Goal: Task Accomplishment & Management: Complete application form

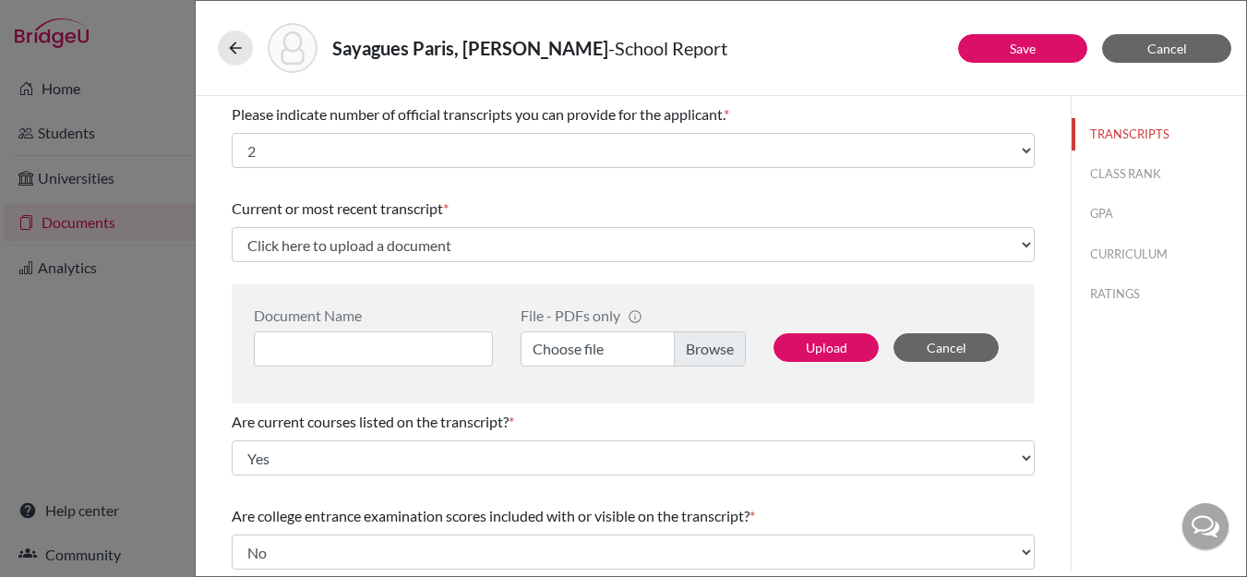
select select "2"
select select "0"
select select "1"
select select "656933"
select select "0"
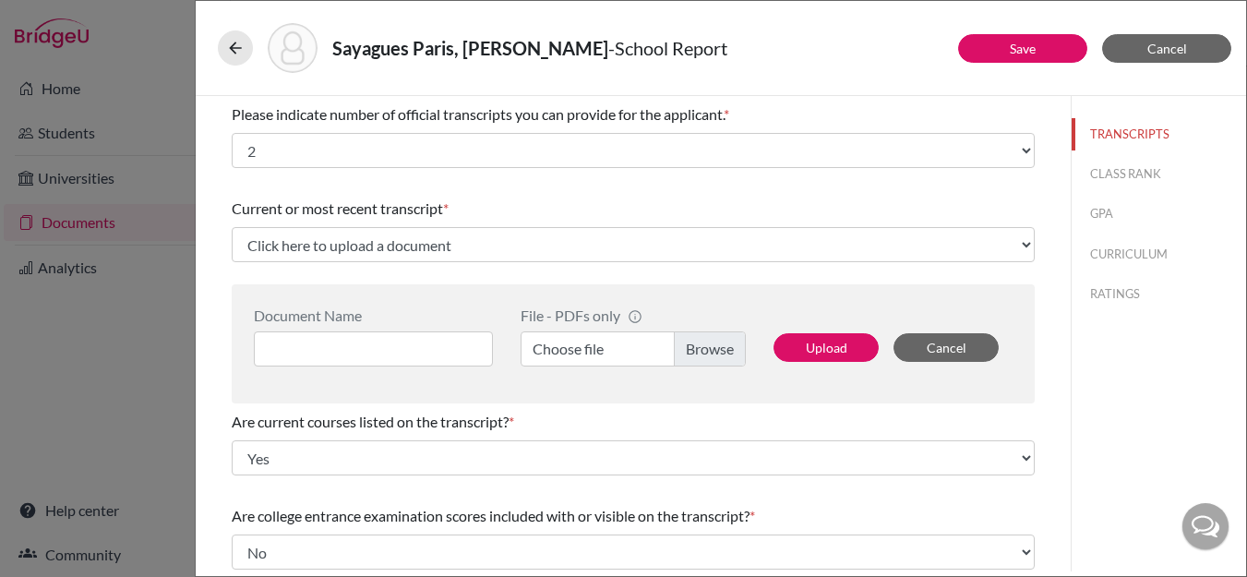
scroll to position [54, 0]
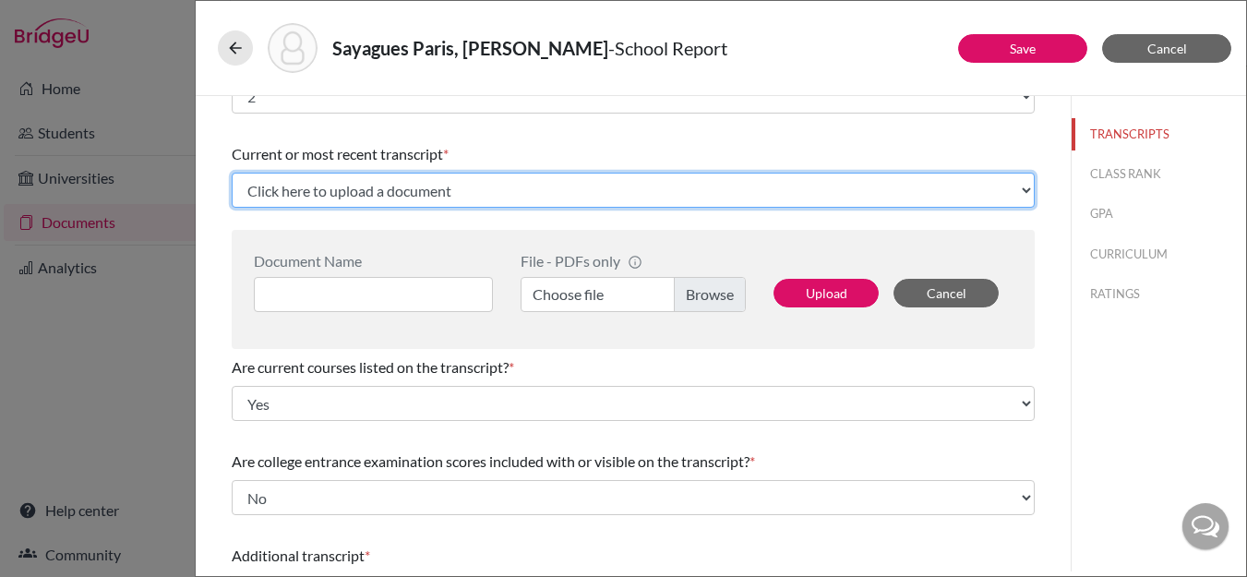
click at [415, 195] on select "Click here to upload a document Upload New File" at bounding box center [633, 190] width 803 height 35
select select "Upload New File"
click at [232, 173] on select "Click here to upload a document Upload New File" at bounding box center [633, 190] width 803 height 35
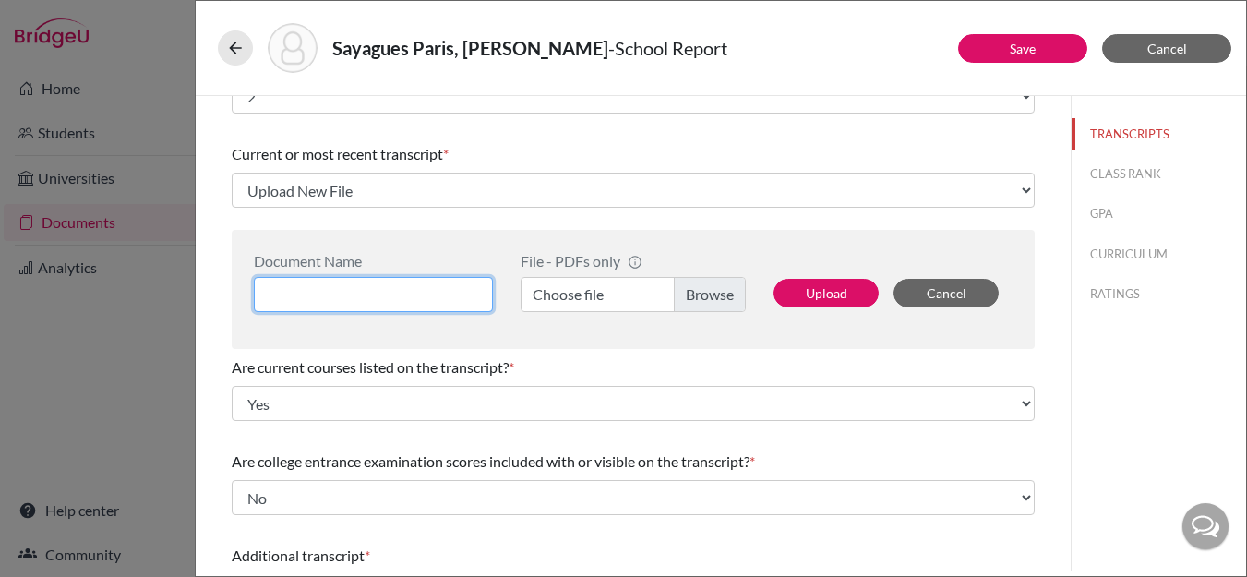
click at [381, 295] on input at bounding box center [373, 294] width 239 height 35
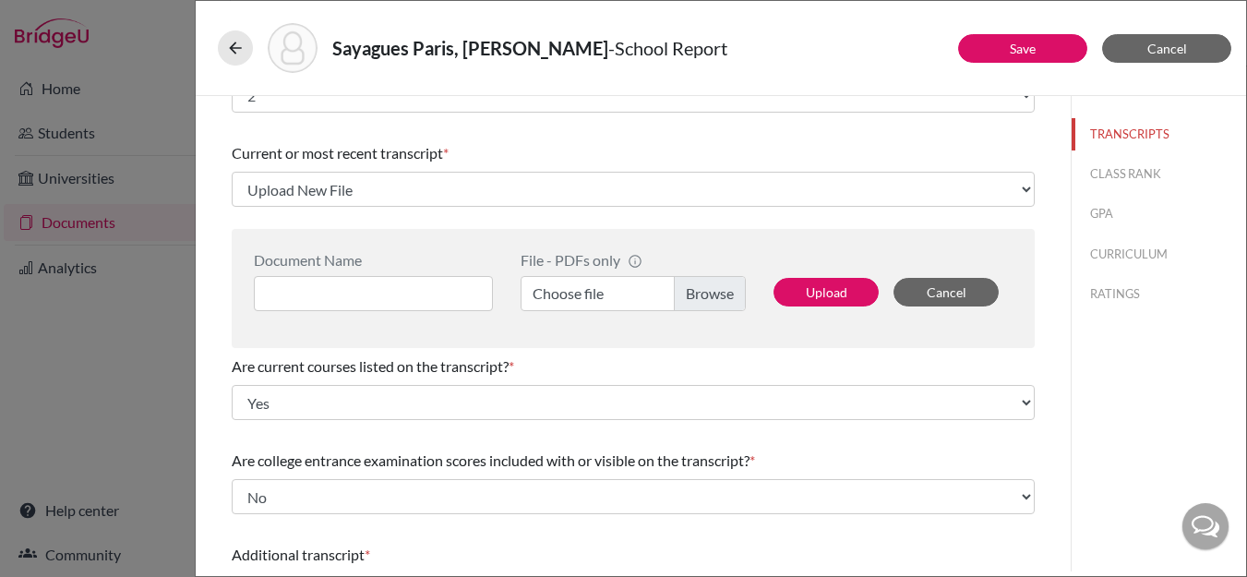
click at [705, 292] on label "Choose file" at bounding box center [633, 293] width 225 height 35
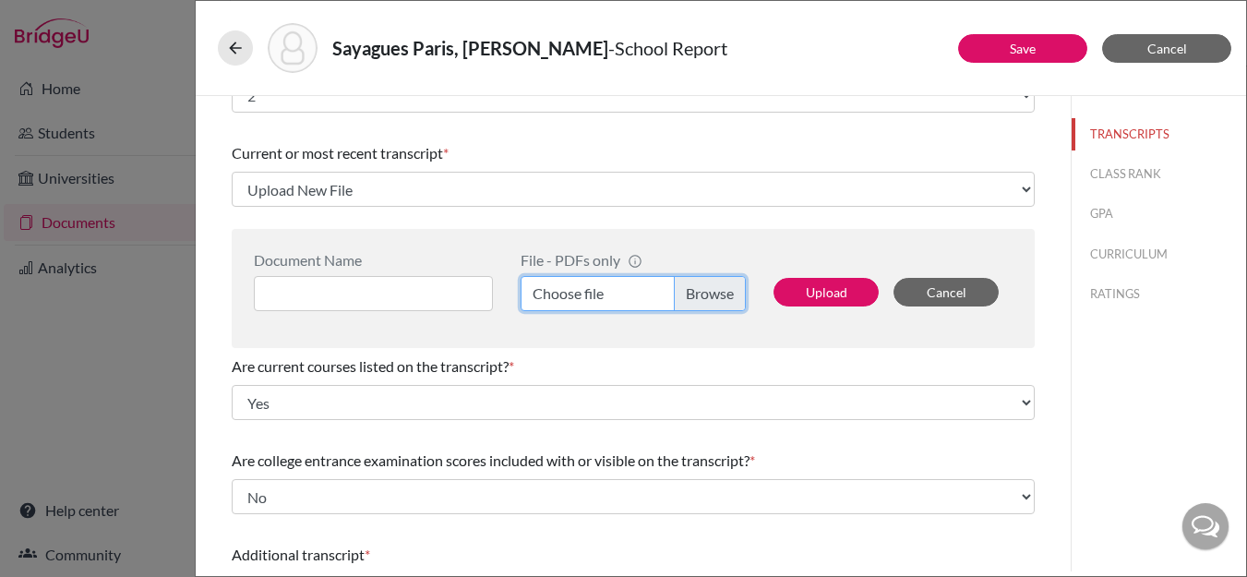
click at [705, 292] on input "Choose file" at bounding box center [633, 293] width 225 height 35
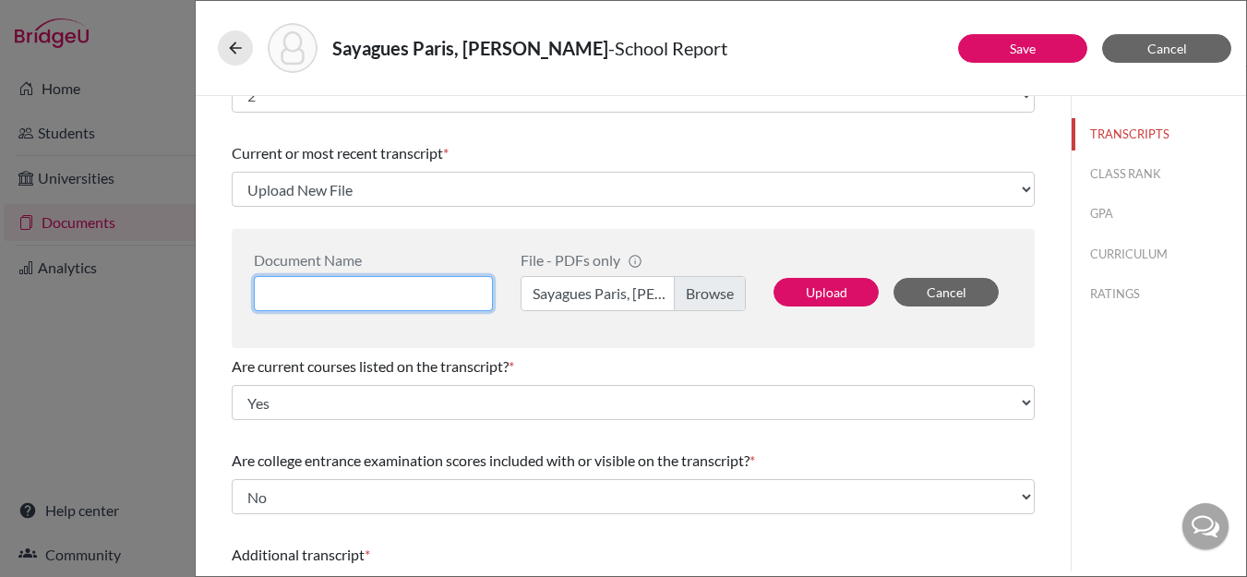
click at [367, 301] on input at bounding box center [373, 293] width 239 height 35
type input "Initial Transcript"
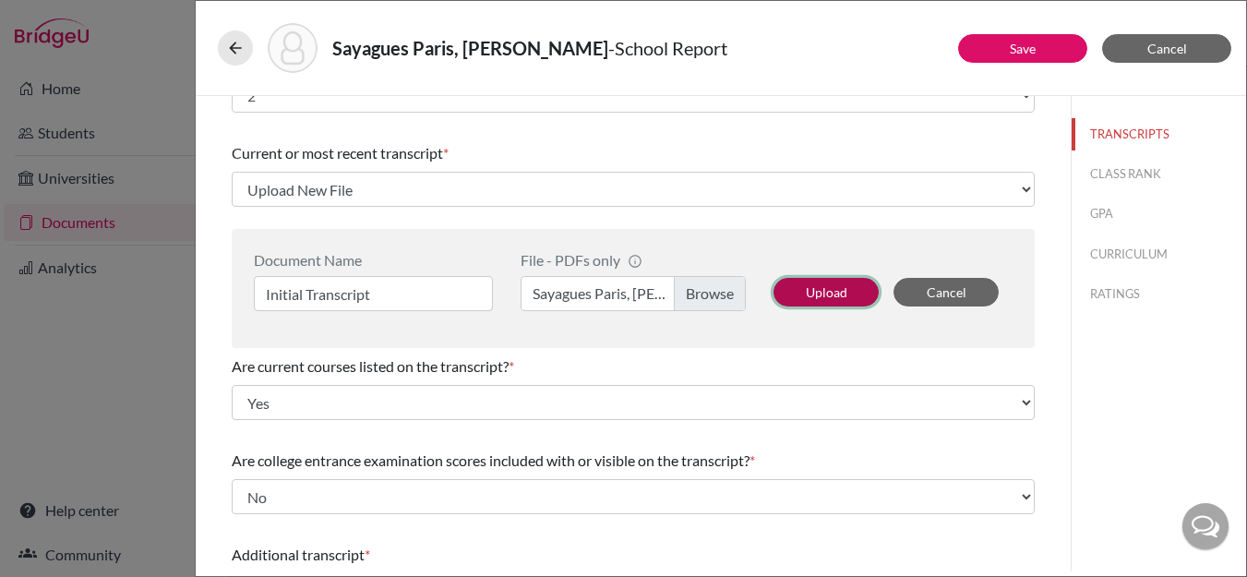
click at [815, 292] on button "Upload" at bounding box center [826, 292] width 105 height 29
select select "656940"
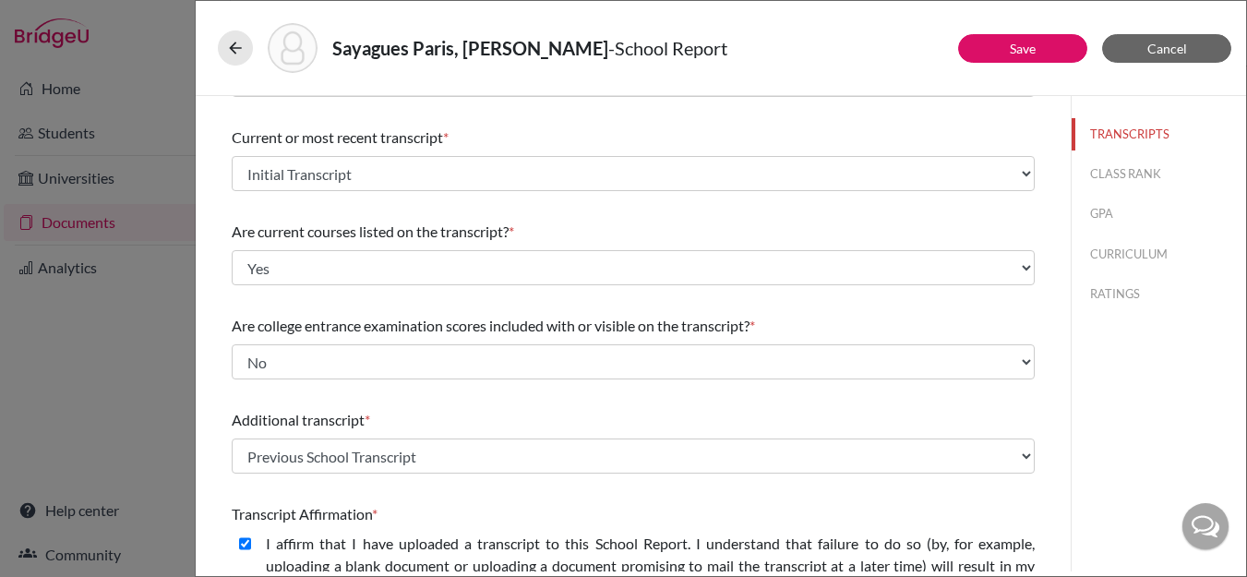
scroll to position [0, 0]
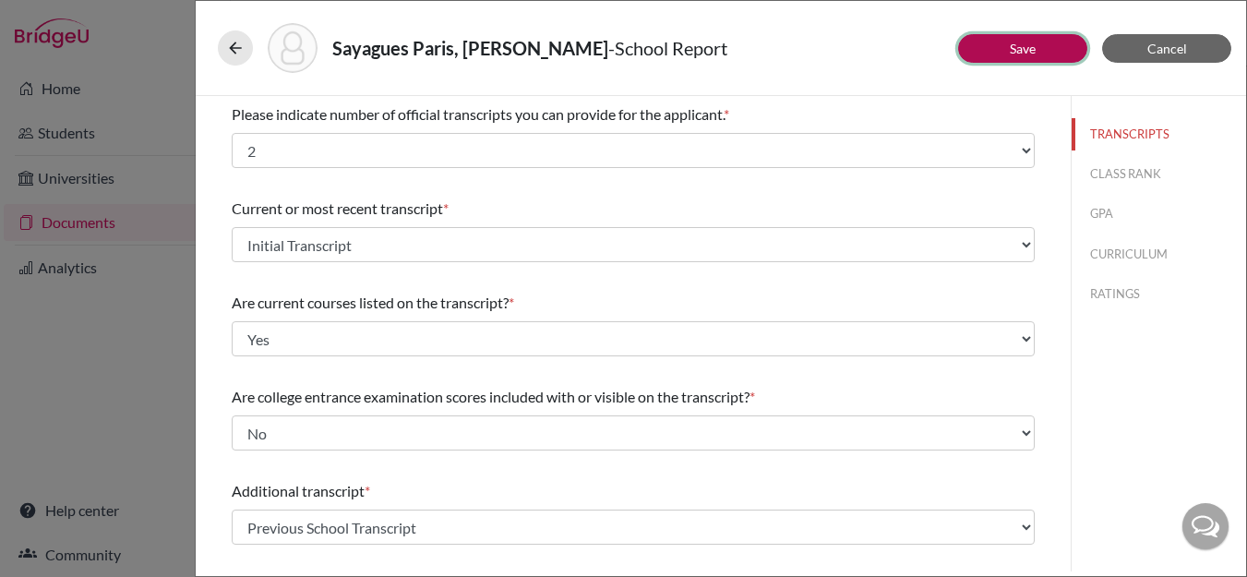
click at [1014, 49] on link "Save" at bounding box center [1023, 49] width 26 height 16
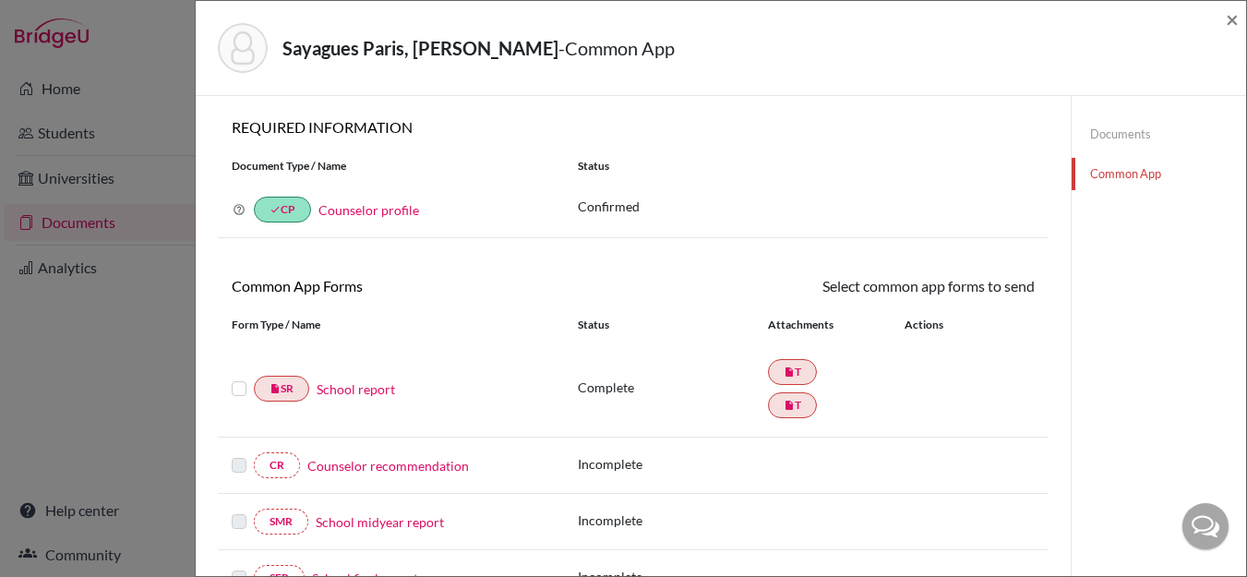
click at [1111, 138] on link "Documents" at bounding box center [1159, 134] width 174 height 32
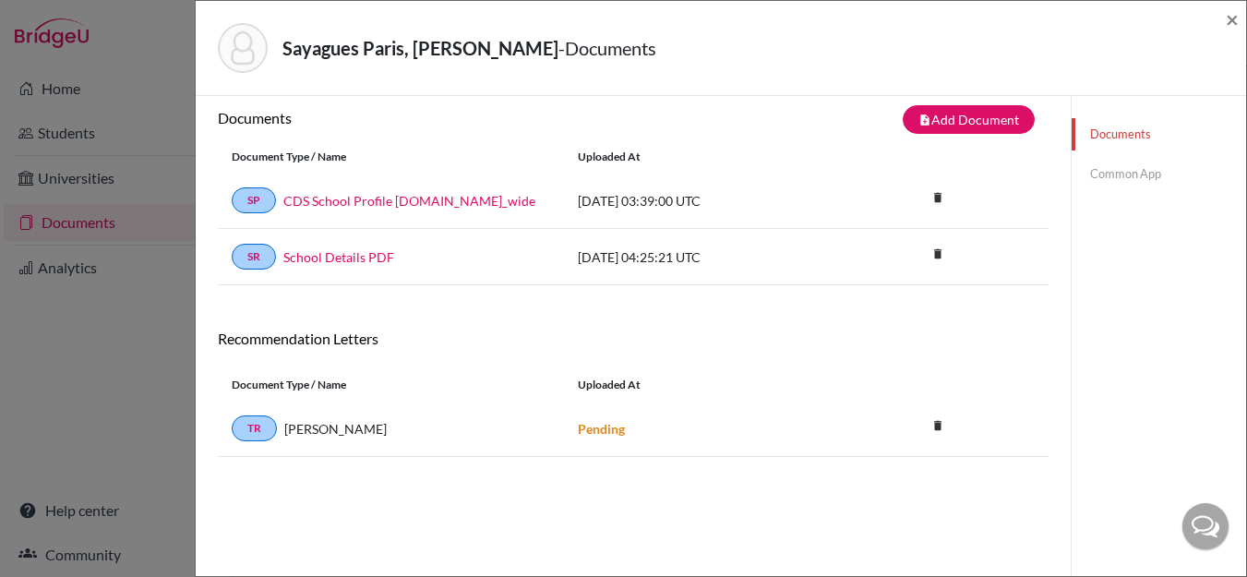
scroll to position [8, 0]
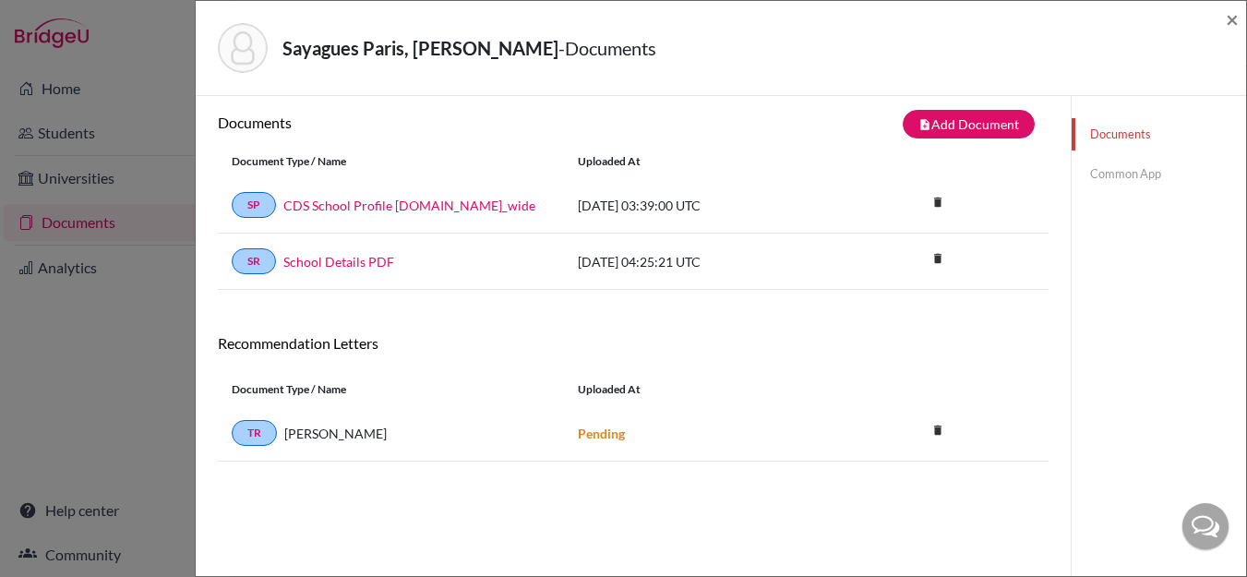
click at [1126, 176] on link "Common App" at bounding box center [1159, 174] width 174 height 32
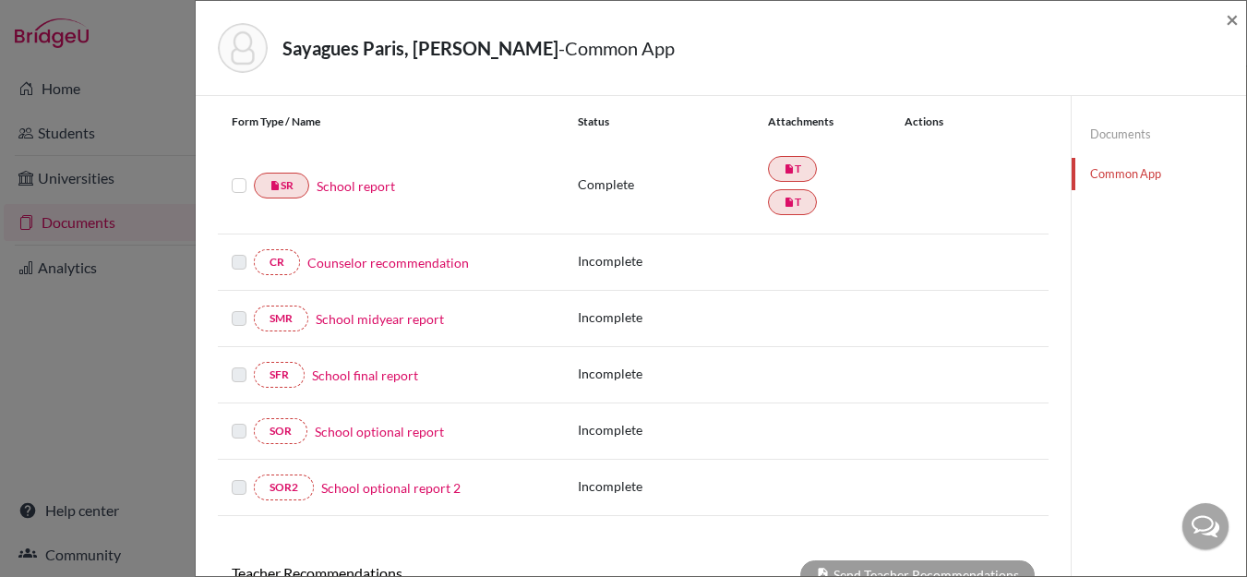
scroll to position [216, 0]
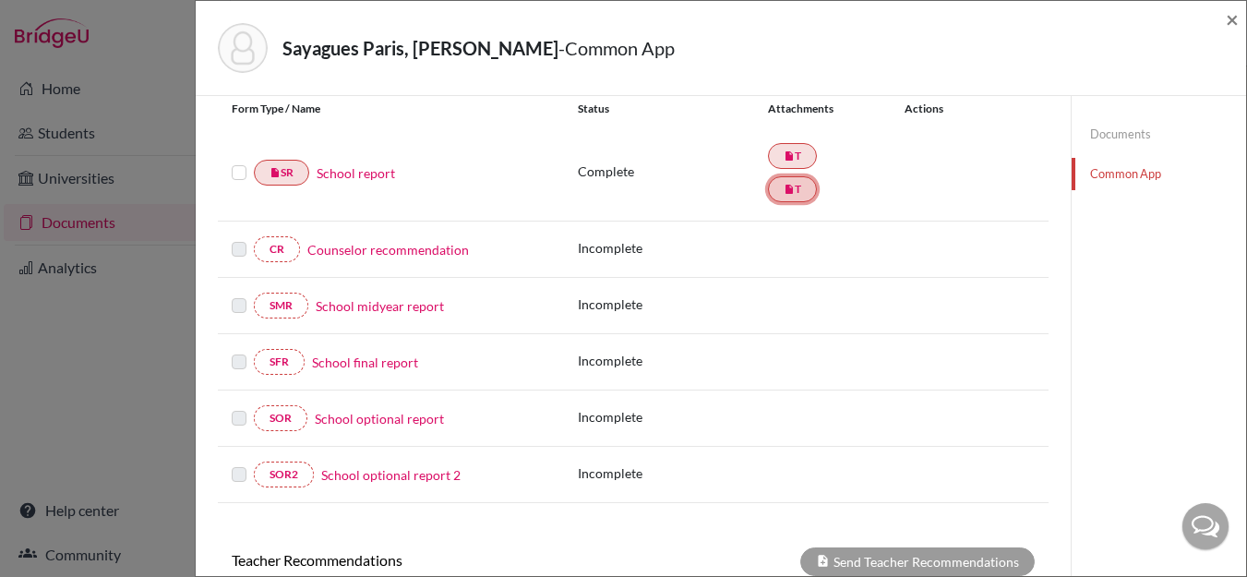
click at [800, 188] on link "insert_drive_file T" at bounding box center [792, 189] width 49 height 26
click at [801, 186] on link "insert_drive_file T" at bounding box center [792, 189] width 49 height 26
click at [797, 191] on link "insert_drive_file T" at bounding box center [792, 189] width 49 height 26
drag, startPoint x: 795, startPoint y: 151, endPoint x: 710, endPoint y: 162, distance: 85.7
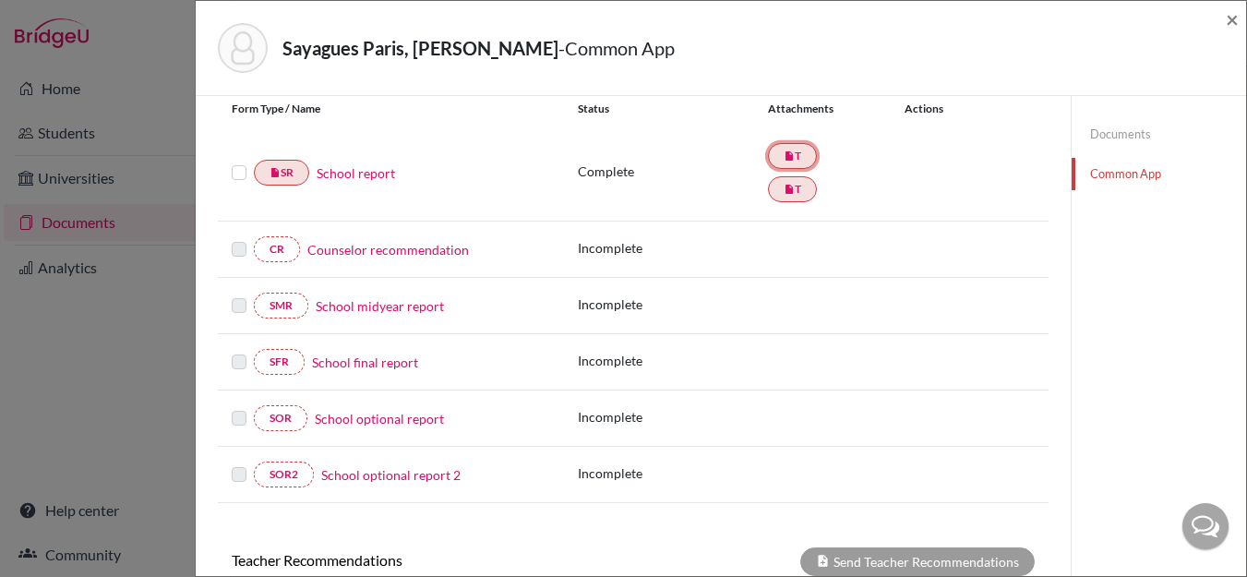
click at [795, 176] on link "insert_drive_file T" at bounding box center [792, 189] width 49 height 26
click at [359, 167] on link "School report" at bounding box center [356, 172] width 78 height 19
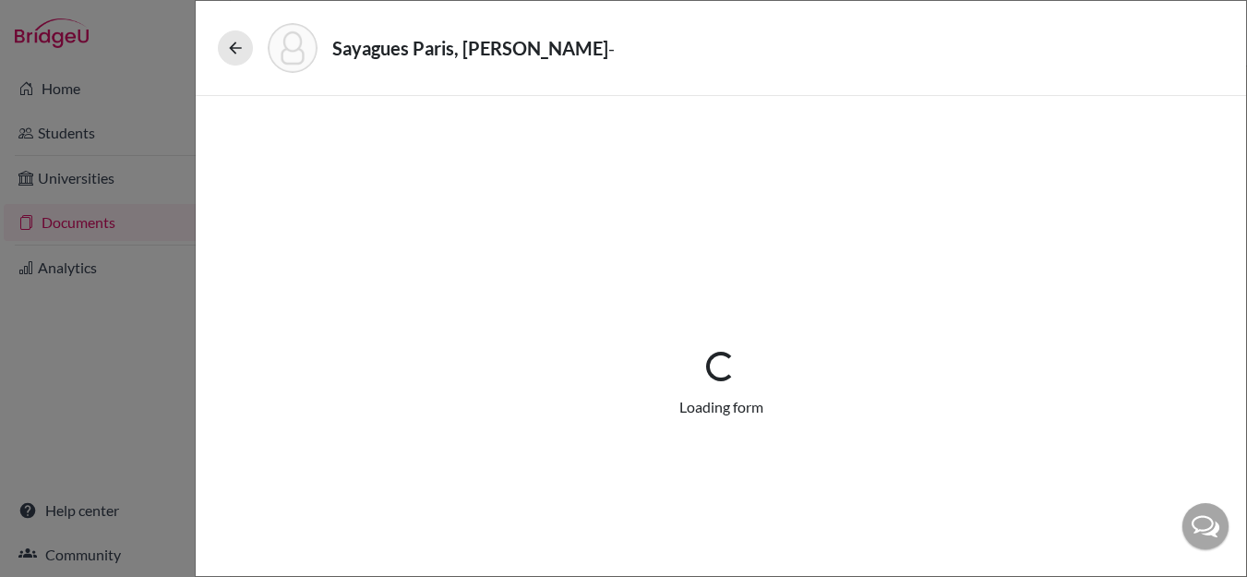
select select "2"
select select "656940"
select select "0"
select select "1"
select select "656933"
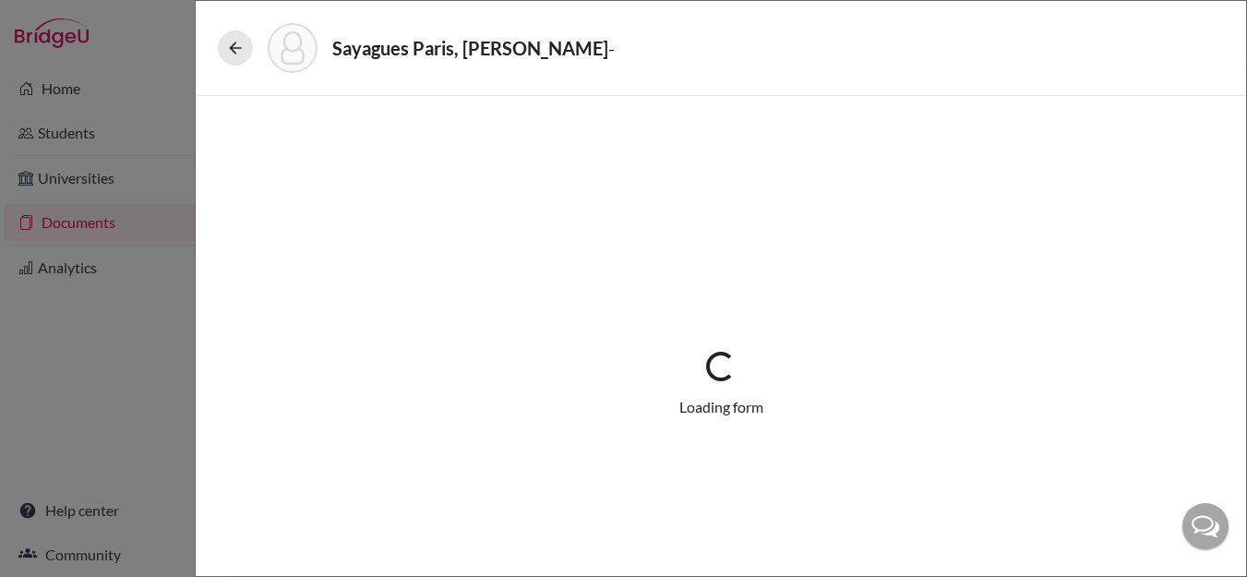
select select "0"
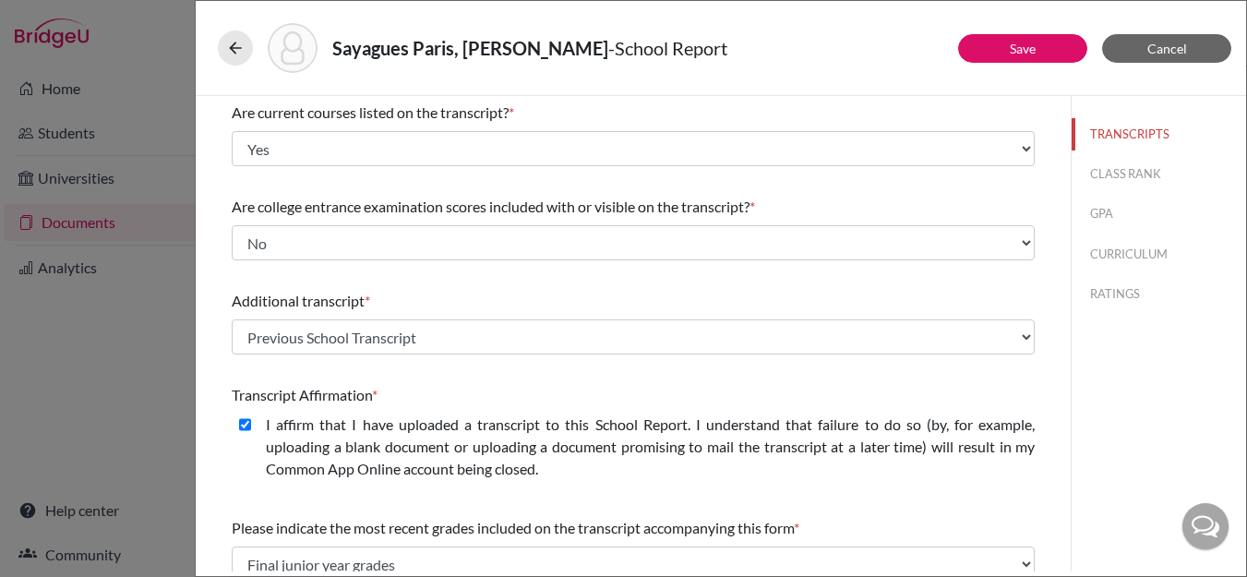
scroll to position [415, 0]
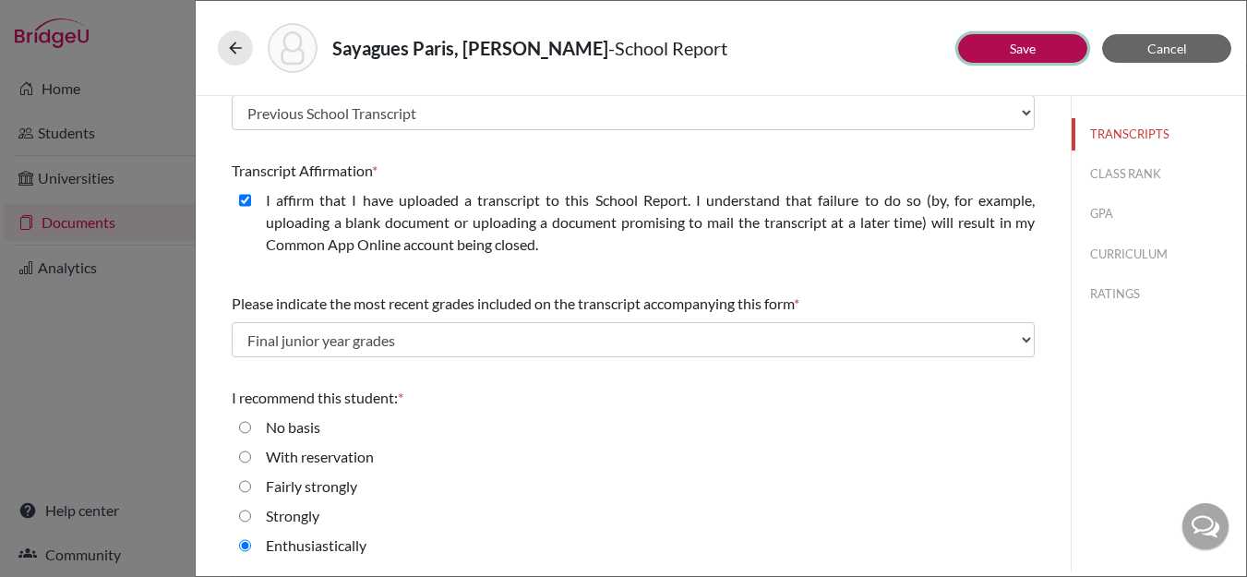
click at [1052, 52] on button "Save" at bounding box center [1022, 48] width 129 height 29
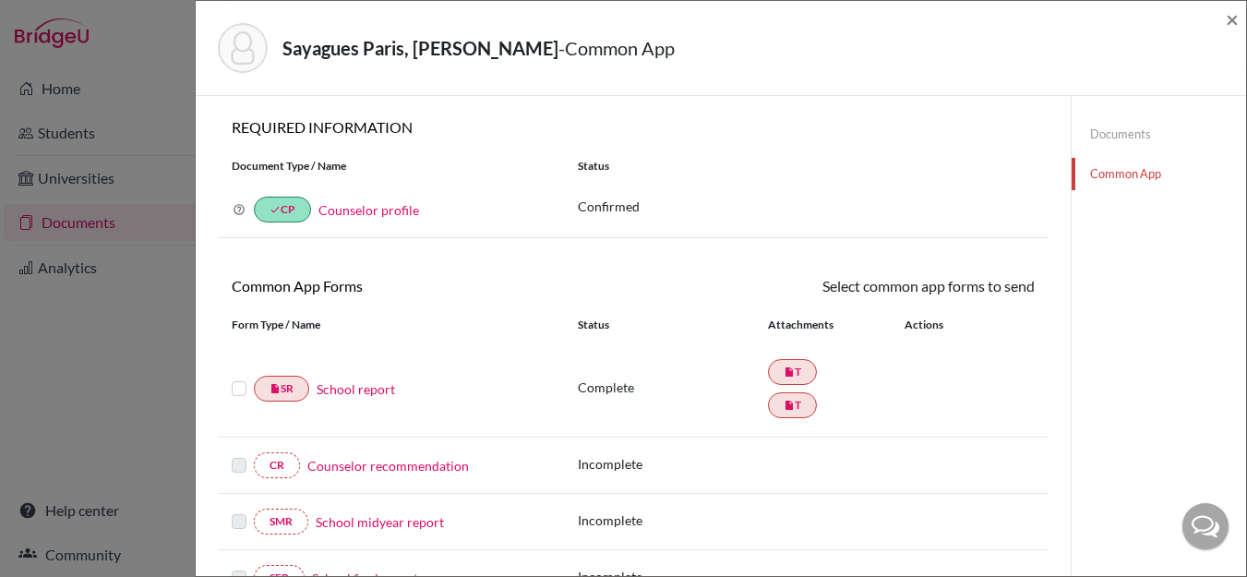
click at [355, 390] on link "School report" at bounding box center [356, 388] width 78 height 19
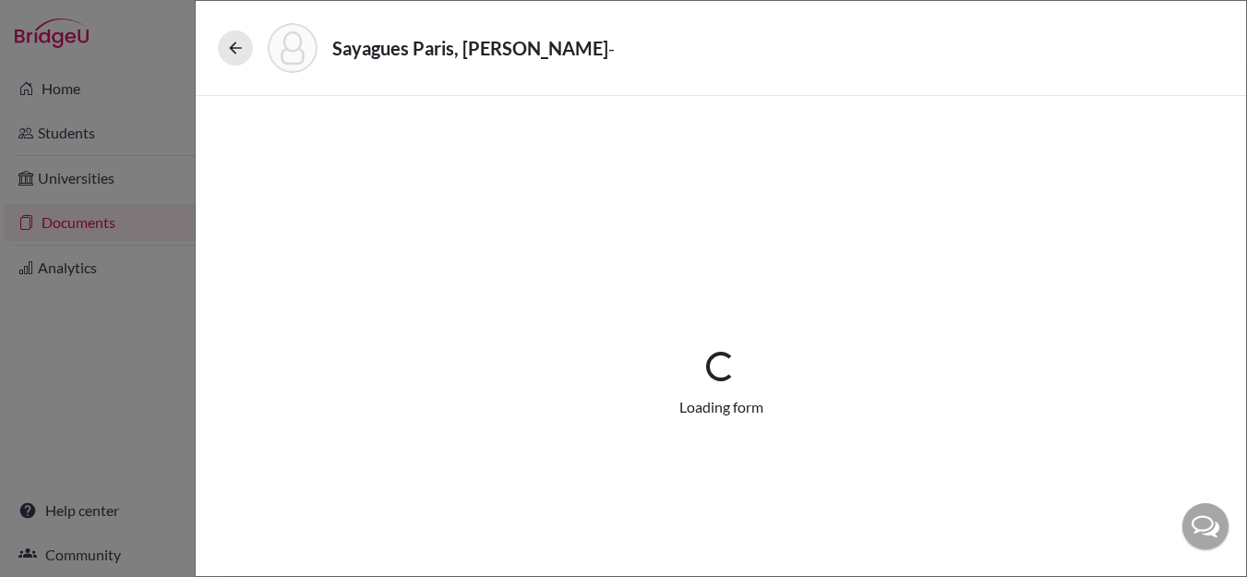
select select "2"
select select "656940"
select select "0"
select select "1"
select select "656933"
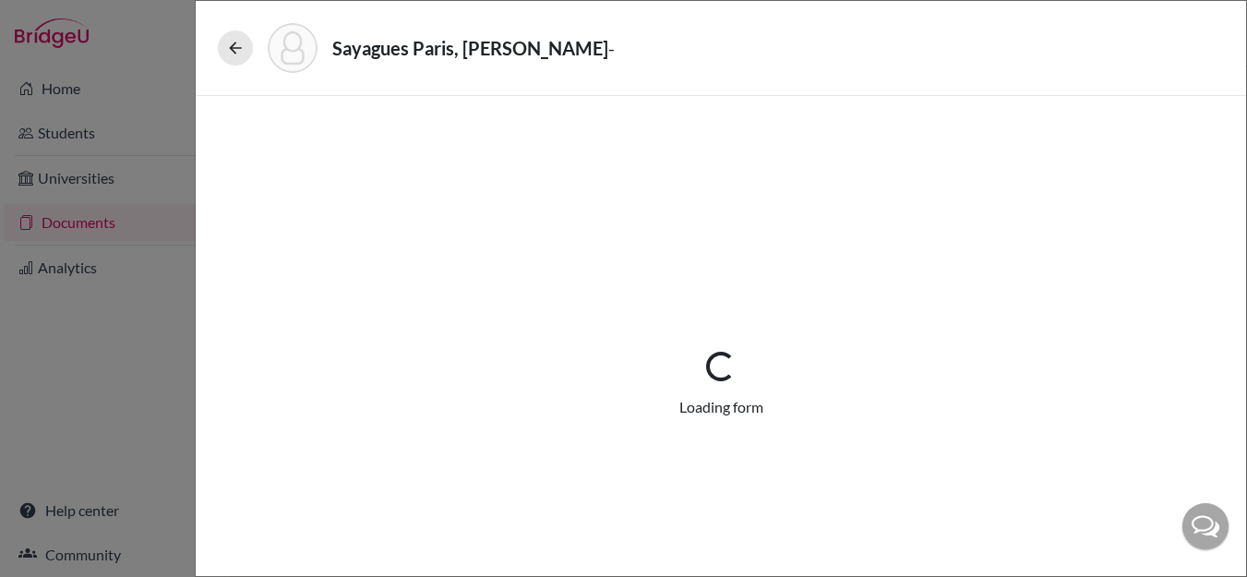
select select "0"
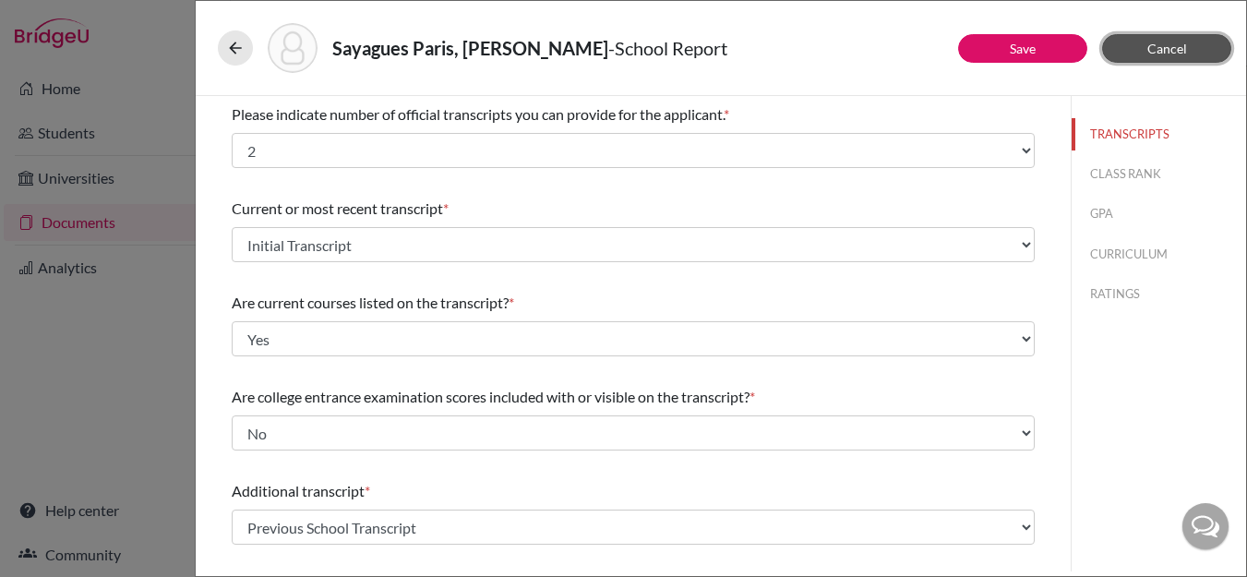
click at [1169, 45] on span "Cancel" at bounding box center [1168, 49] width 40 height 16
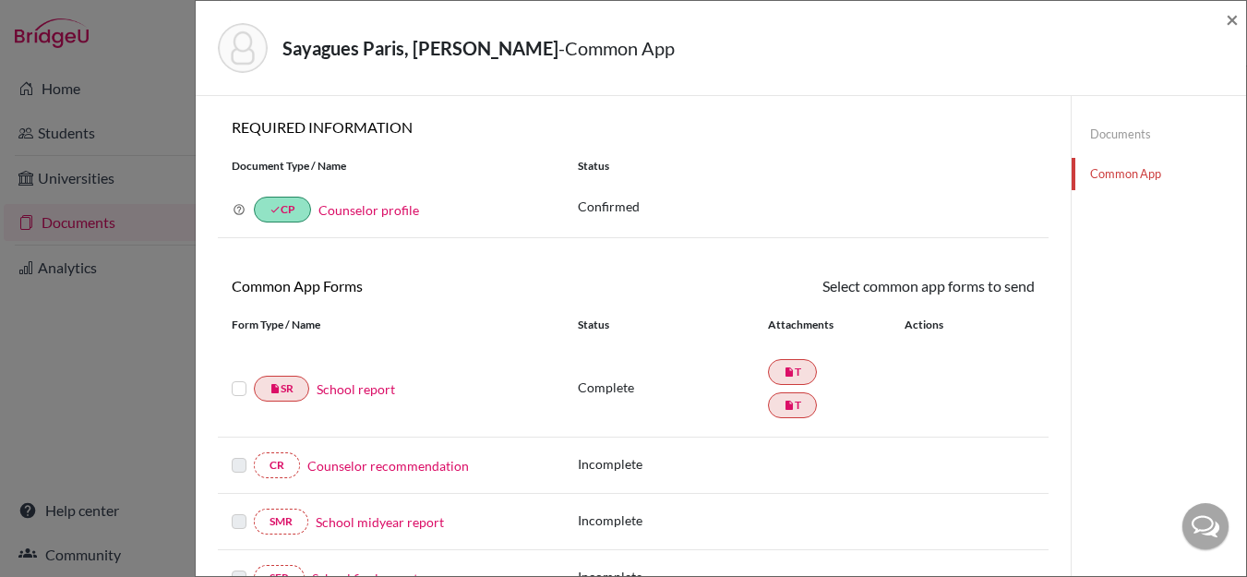
click at [1106, 137] on link "Documents" at bounding box center [1159, 134] width 174 height 32
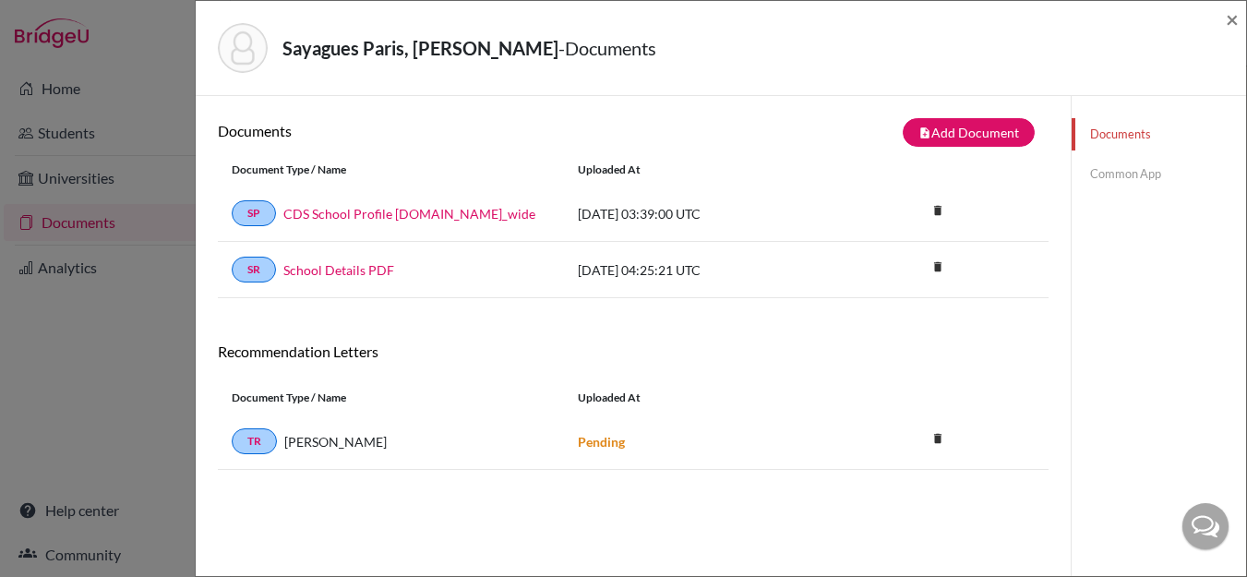
scroll to position [3, 0]
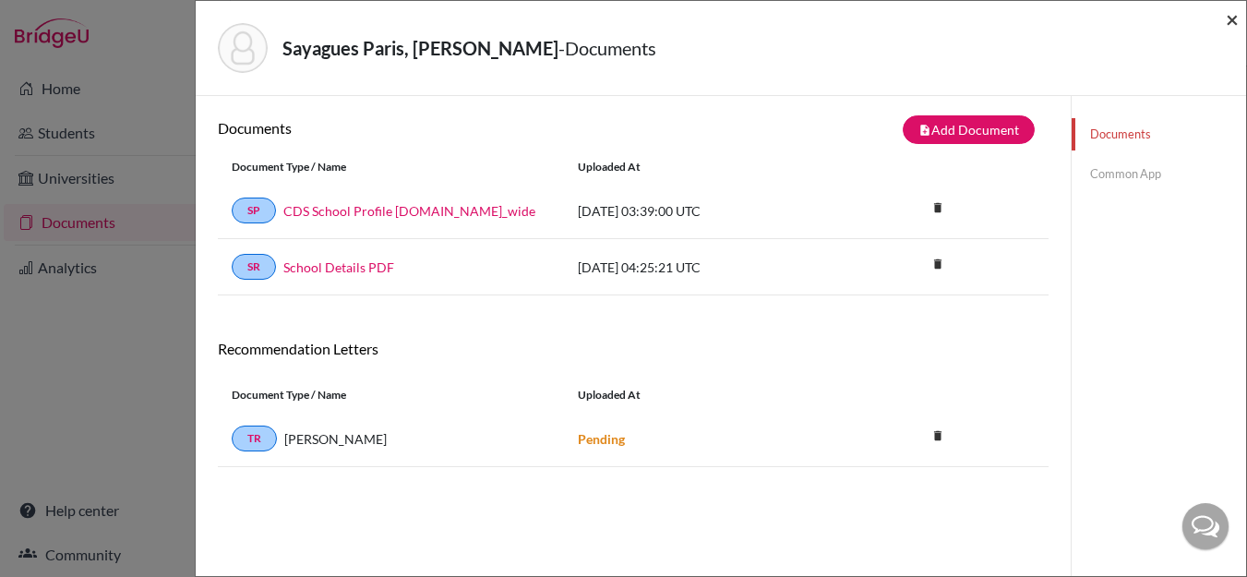
drag, startPoint x: 1232, startPoint y: 19, endPoint x: 1000, endPoint y: 99, distance: 245.8
click at [1232, 19] on span "×" at bounding box center [1232, 19] width 13 height 27
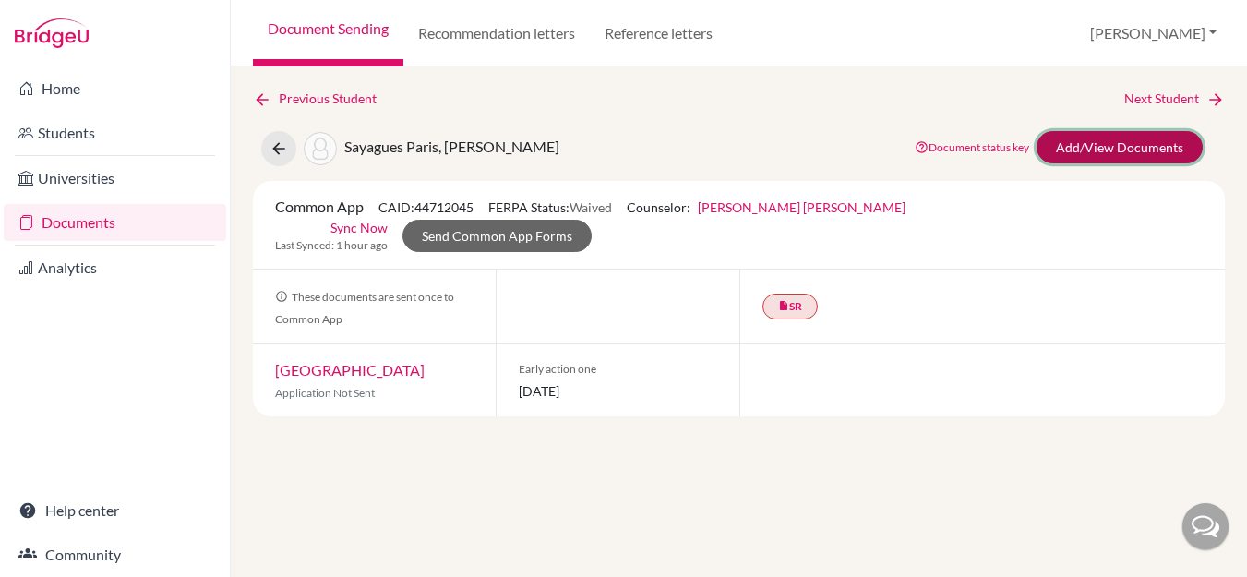
click at [1124, 142] on link "Add/View Documents" at bounding box center [1120, 147] width 166 height 32
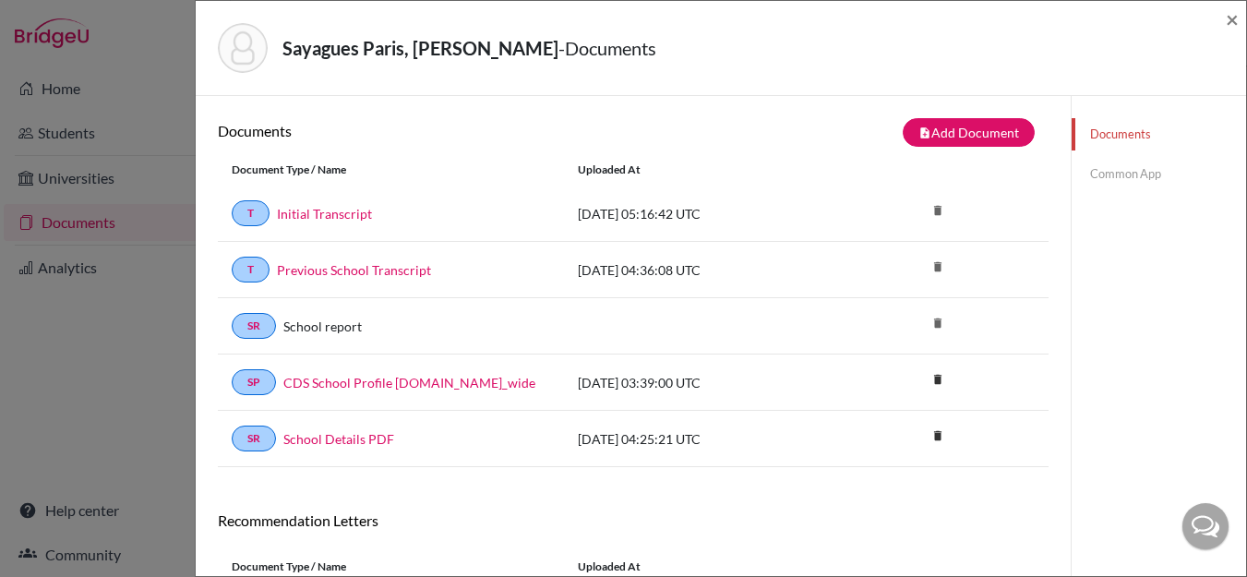
scroll to position [5, 0]
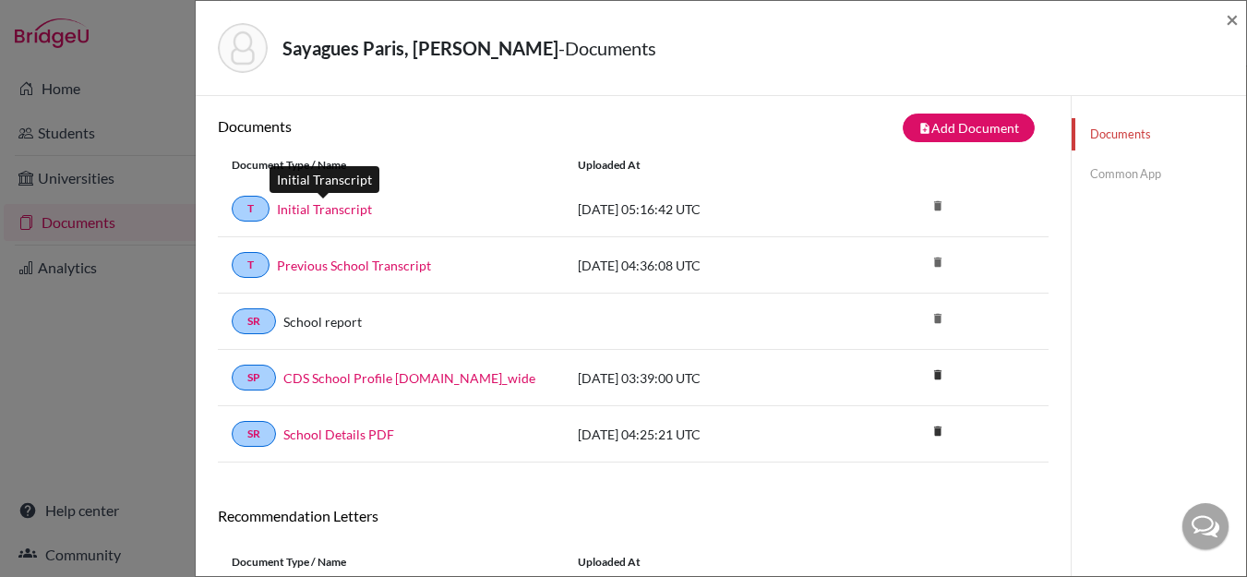
click at [330, 210] on link "Initial Transcript" at bounding box center [324, 208] width 95 height 19
click at [1115, 177] on link "Common App" at bounding box center [1159, 174] width 174 height 32
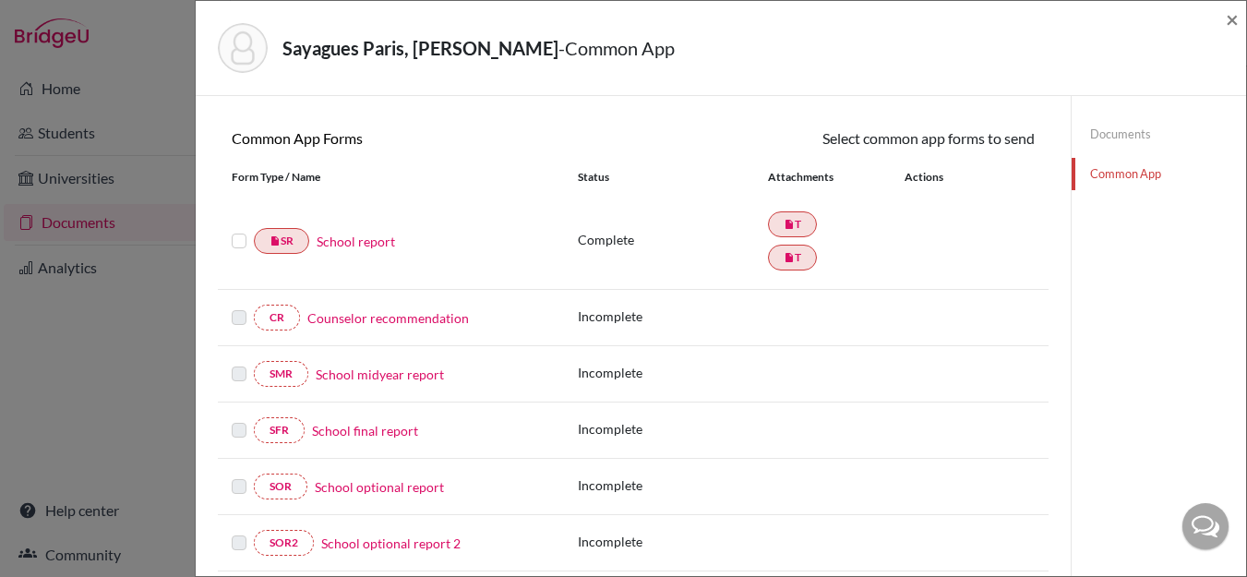
scroll to position [187, 0]
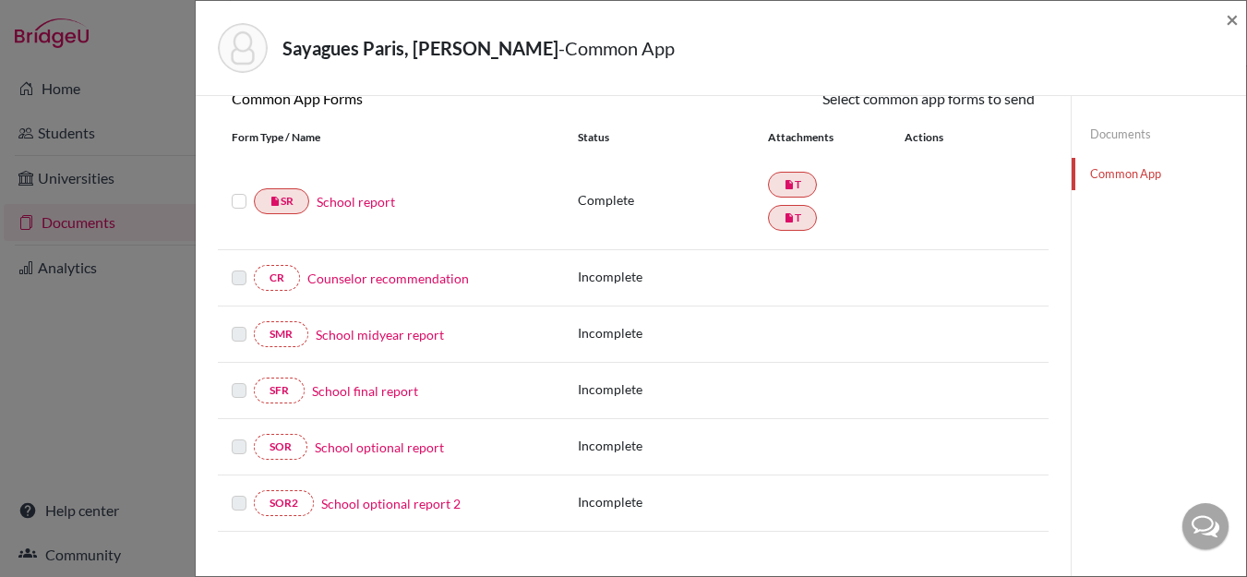
click at [380, 279] on link "Counselor recommendation" at bounding box center [388, 278] width 162 height 19
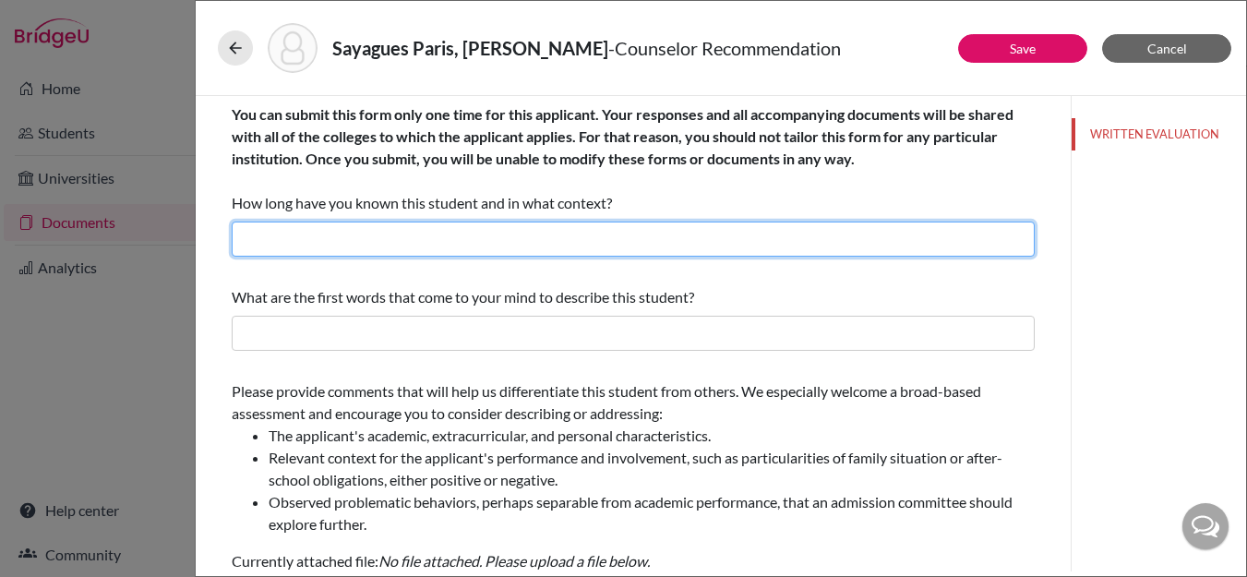
click at [472, 243] on input "text" at bounding box center [633, 239] width 803 height 35
type input "I have known her for about two years now as her college and career counselor an…"
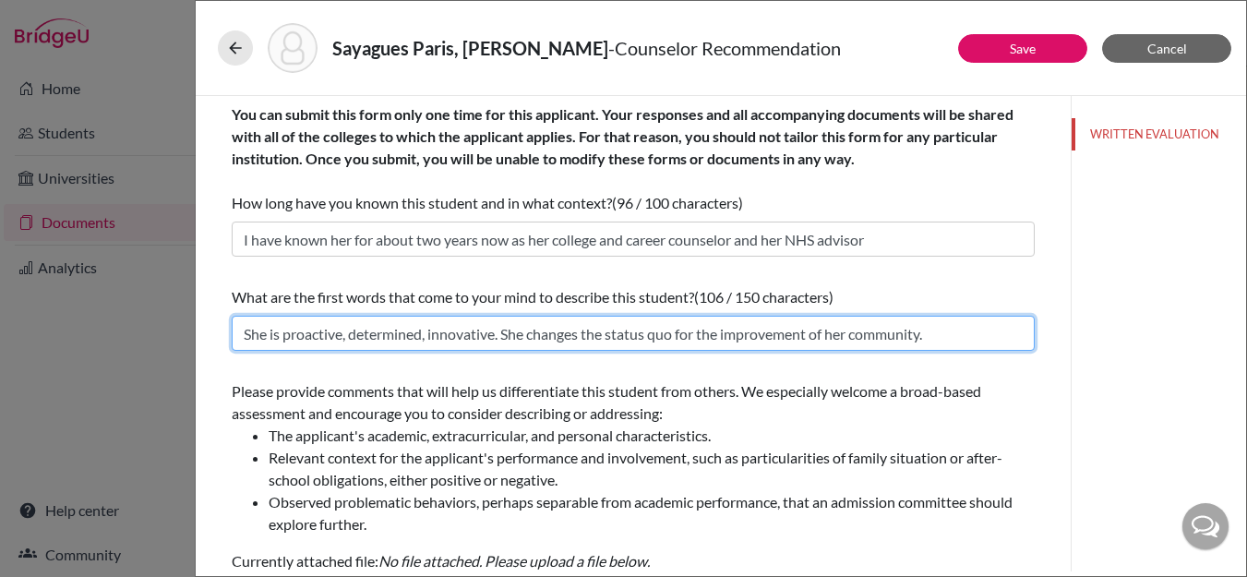
type input "She is proactive, determined, innovative. She changes the status quo for the im…"
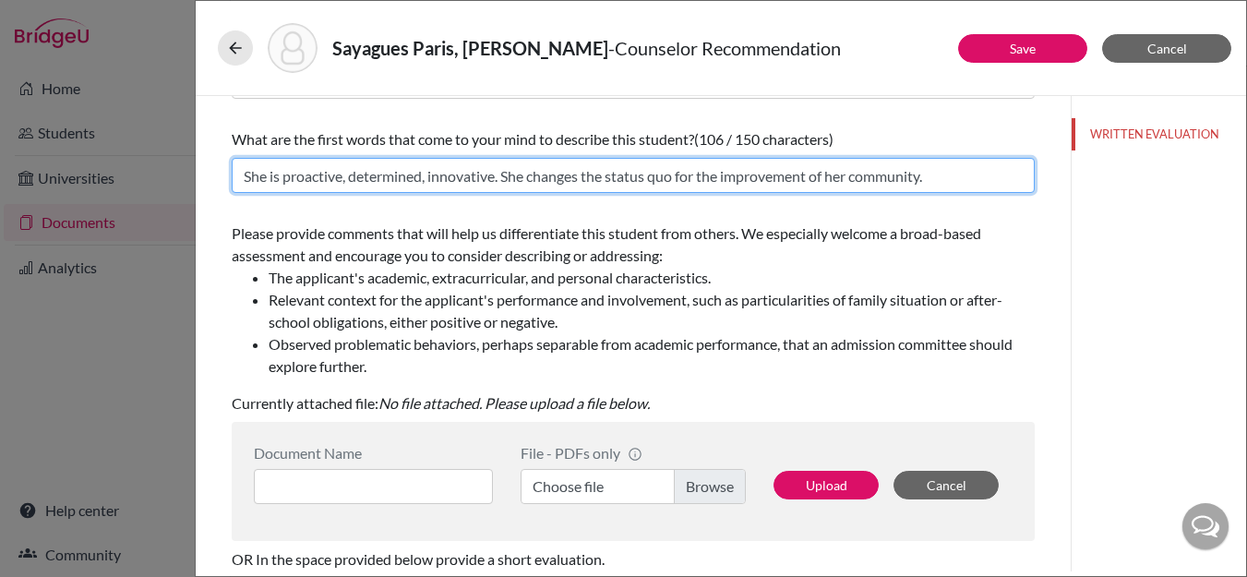
scroll to position [228, 0]
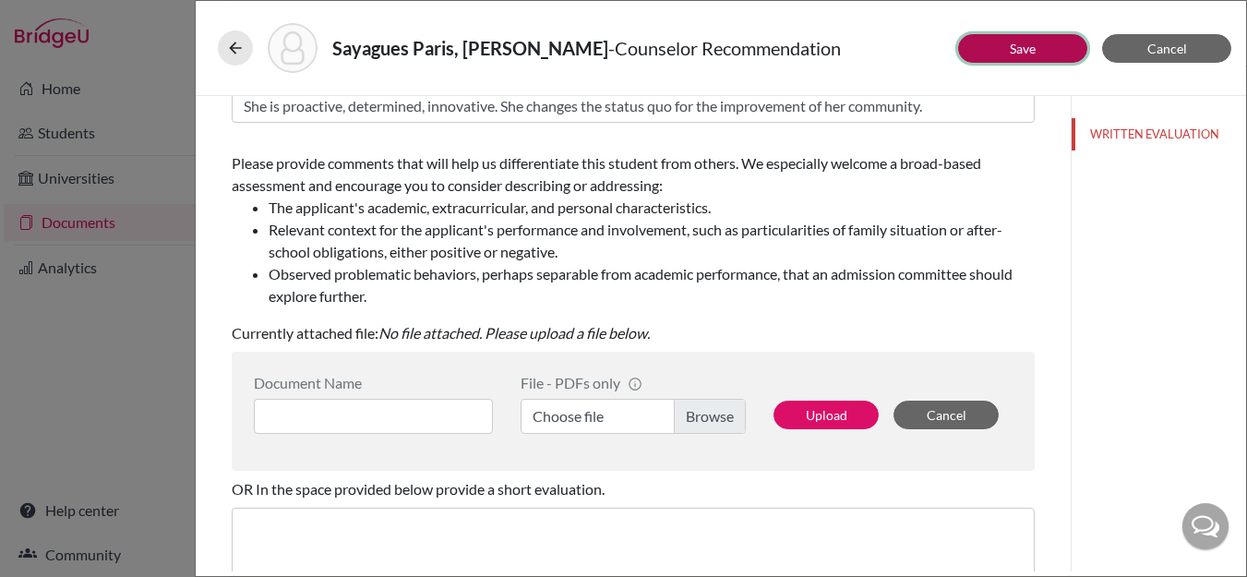
click at [1000, 48] on button "Save" at bounding box center [1022, 48] width 129 height 29
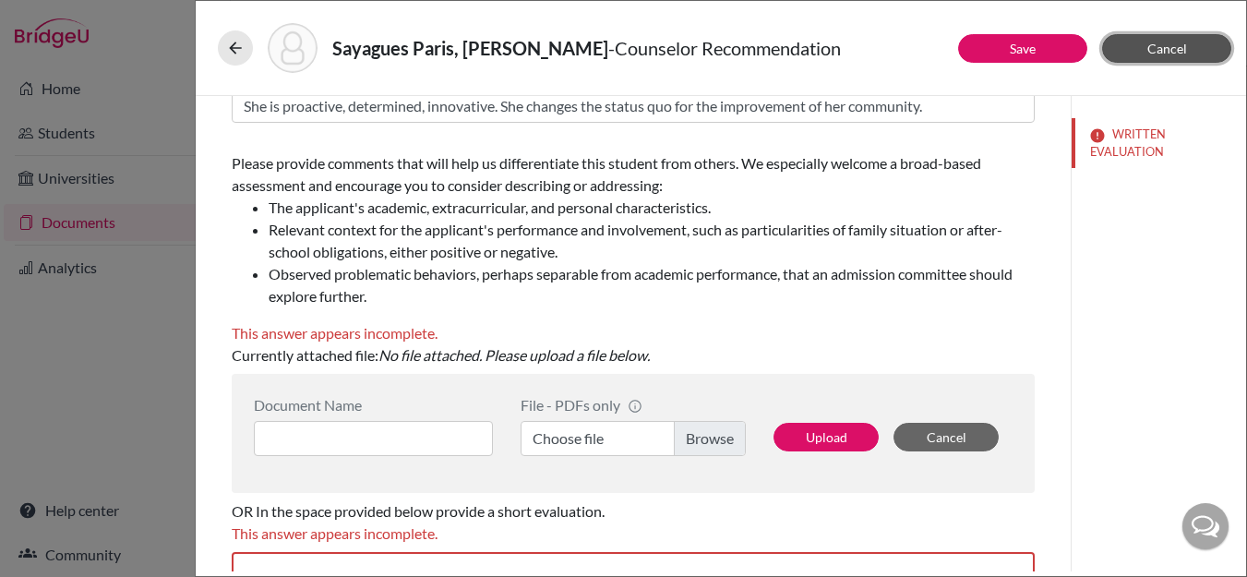
click at [1148, 51] on span "Cancel" at bounding box center [1168, 49] width 40 height 16
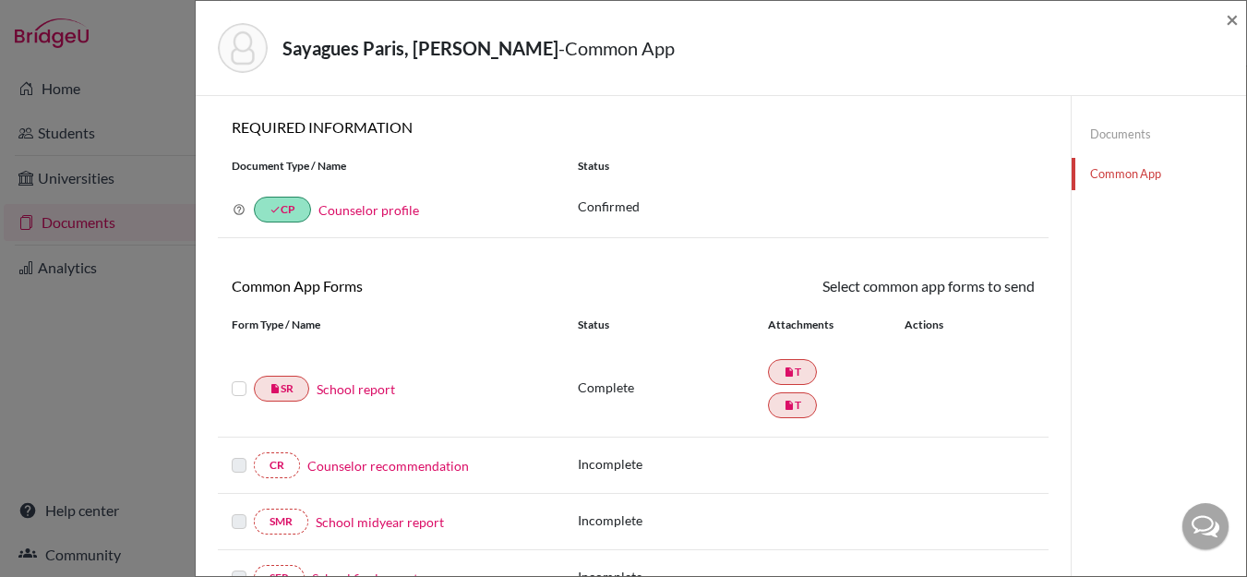
scroll to position [1, 0]
click at [1236, 23] on span "×" at bounding box center [1232, 19] width 13 height 27
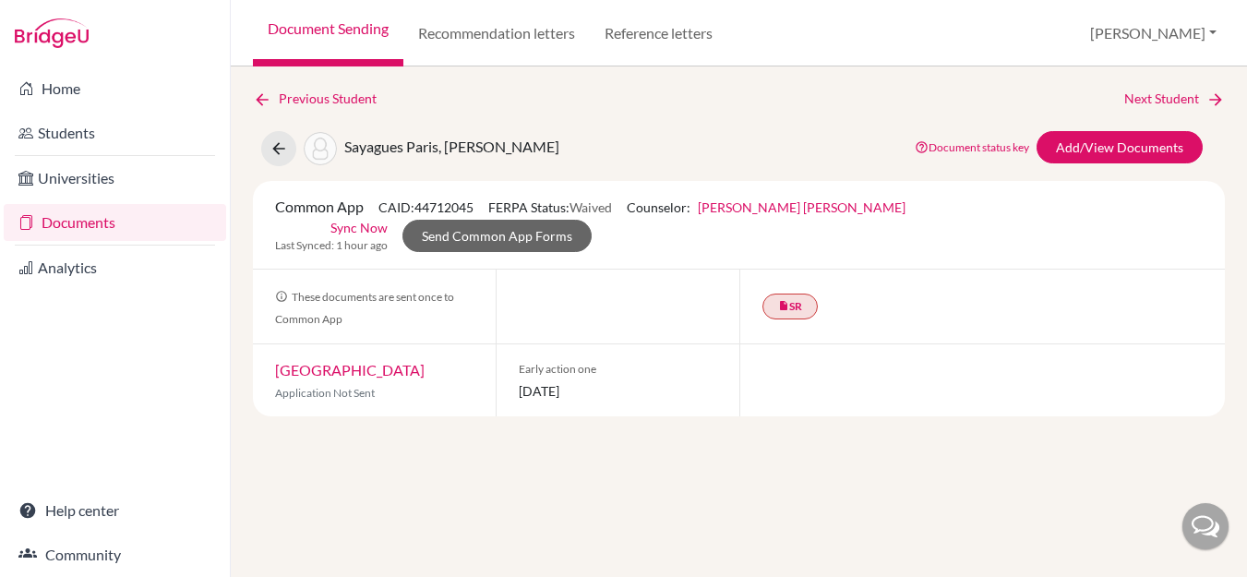
click at [348, 361] on link "[GEOGRAPHIC_DATA]" at bounding box center [350, 370] width 150 height 18
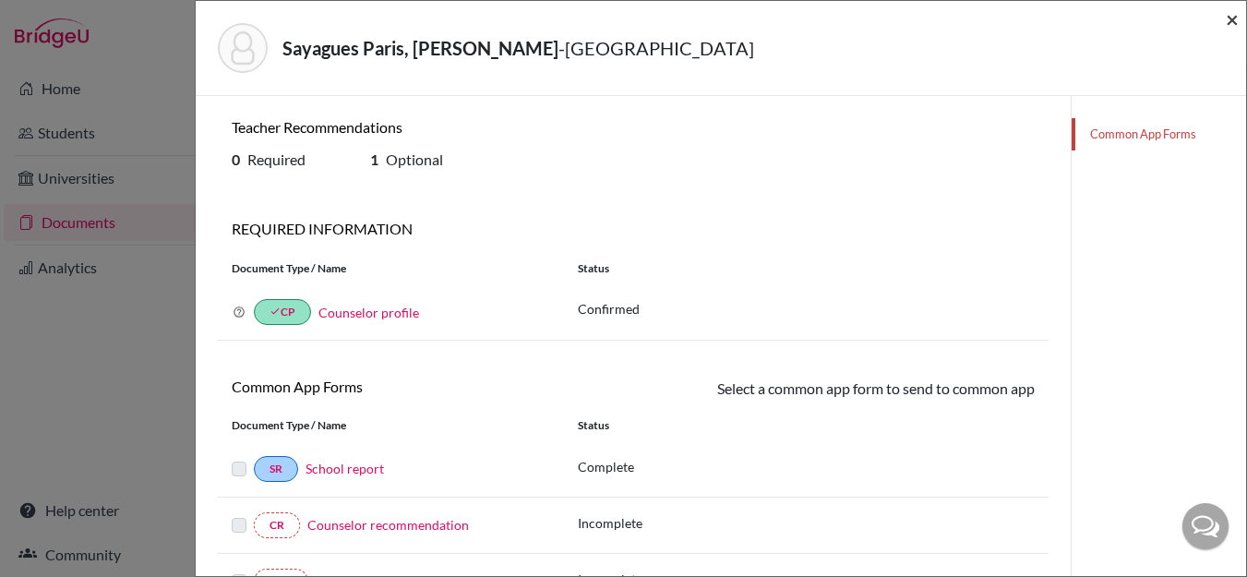
click at [1233, 17] on span "×" at bounding box center [1232, 19] width 13 height 27
